Goal: Navigation & Orientation: Understand site structure

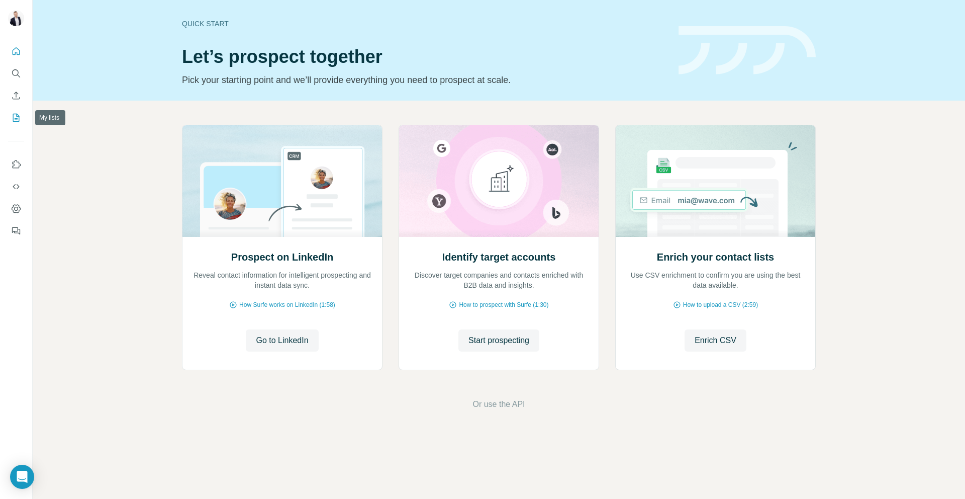
click at [15, 118] on icon "My lists" at bounding box center [16, 118] width 10 height 10
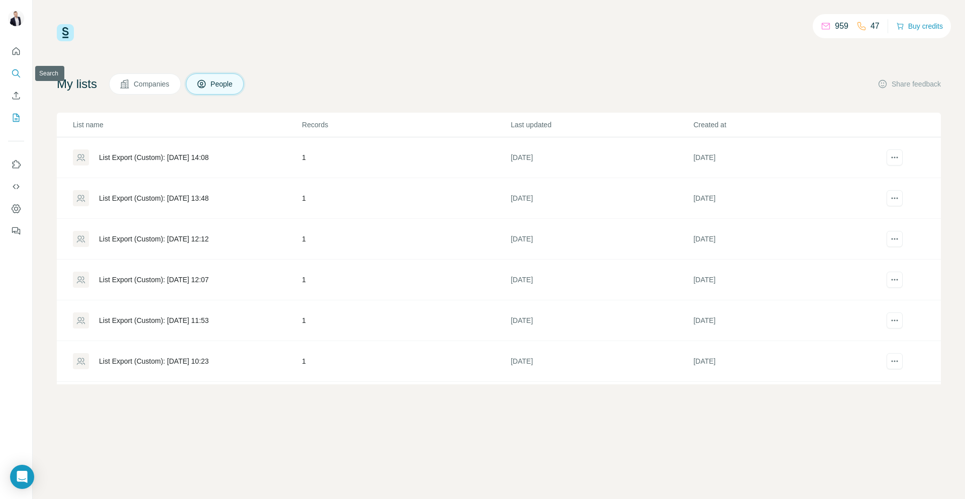
click at [17, 72] on icon "Search" at bounding box center [16, 73] width 10 height 10
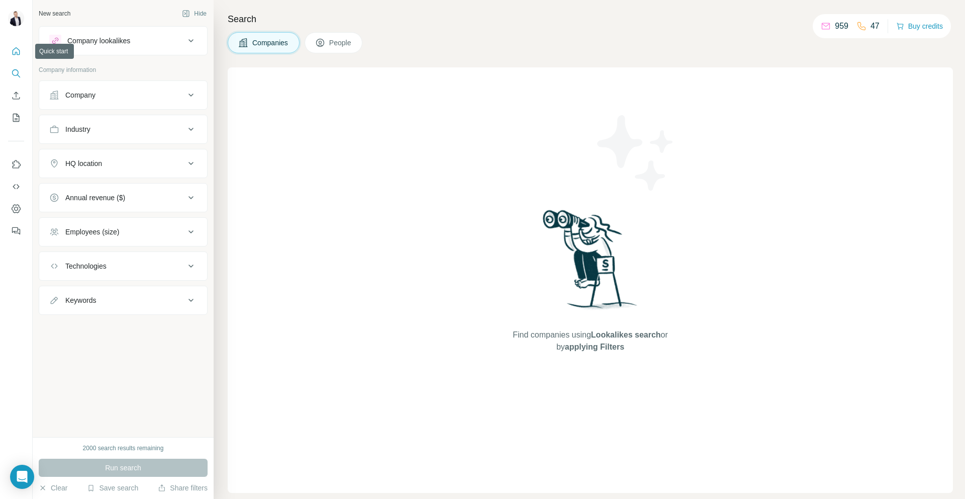
click at [19, 51] on icon "Quick start" at bounding box center [17, 51] width 8 height 8
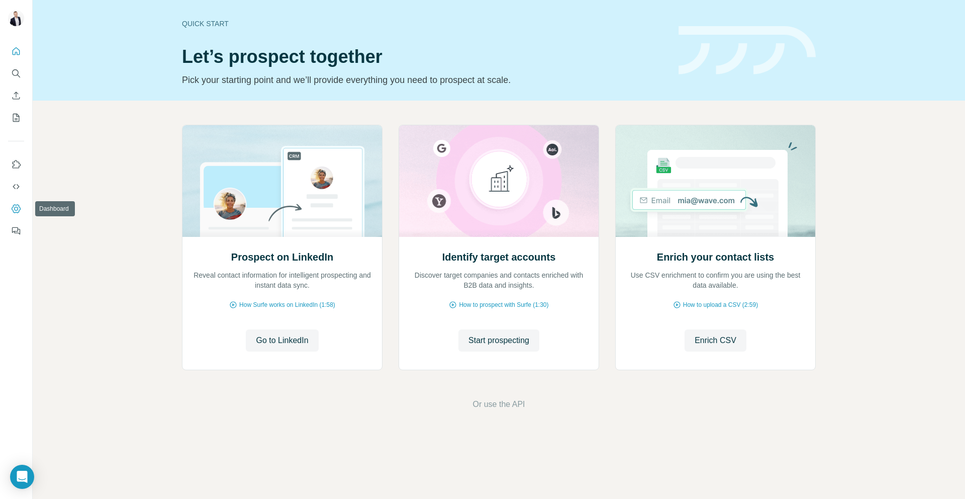
click at [16, 207] on icon "Dashboard" at bounding box center [16, 209] width 4 height 4
